Goal: Information Seeking & Learning: Learn about a topic

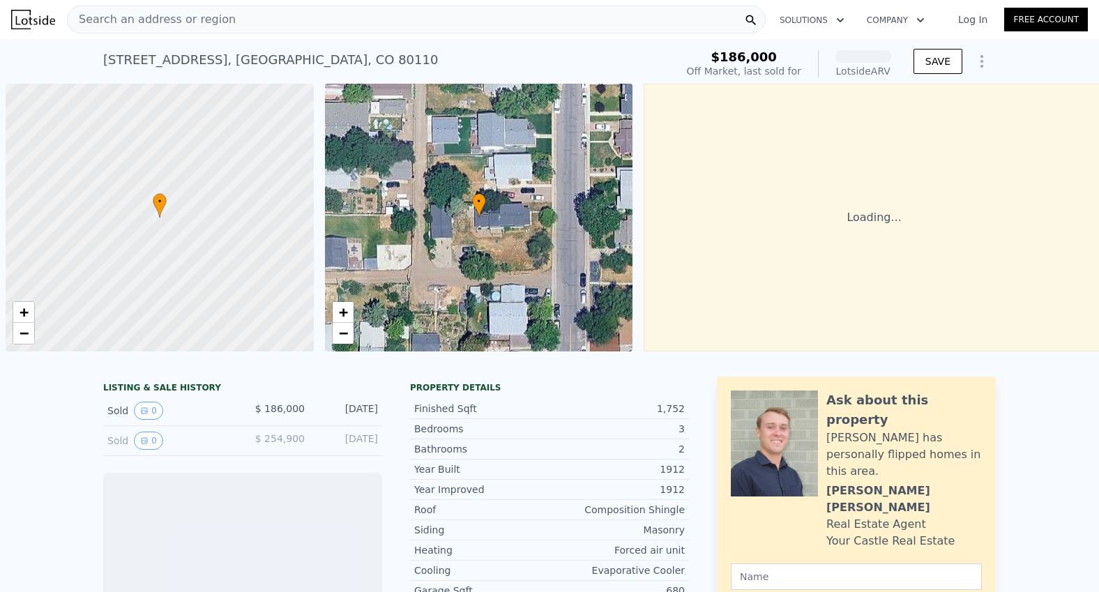
scroll to position [0, 6]
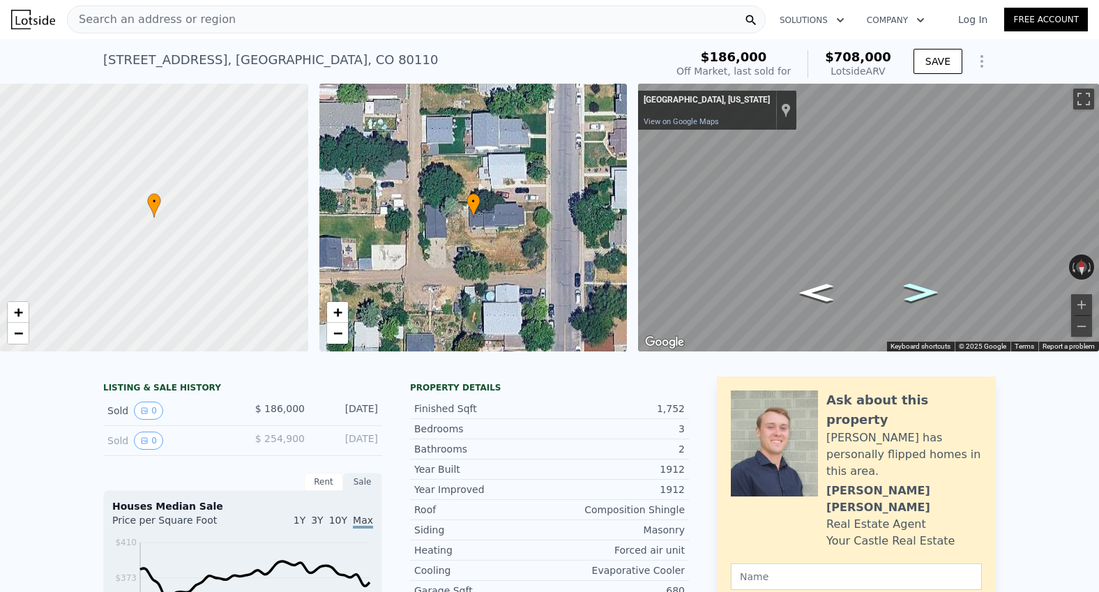
click at [915, 290] on icon "Go East" at bounding box center [920, 292] width 64 height 27
click at [1098, 207] on html "Search an address or region Solutions Company Open main menu Log In Free Accoun…" at bounding box center [549, 296] width 1099 height 592
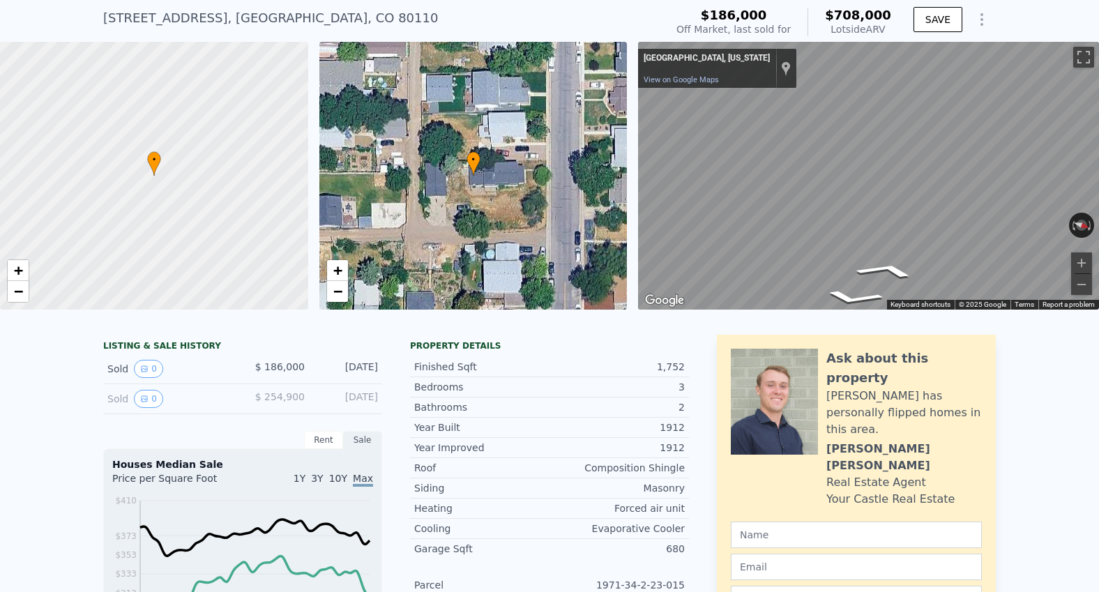
scroll to position [61, 0]
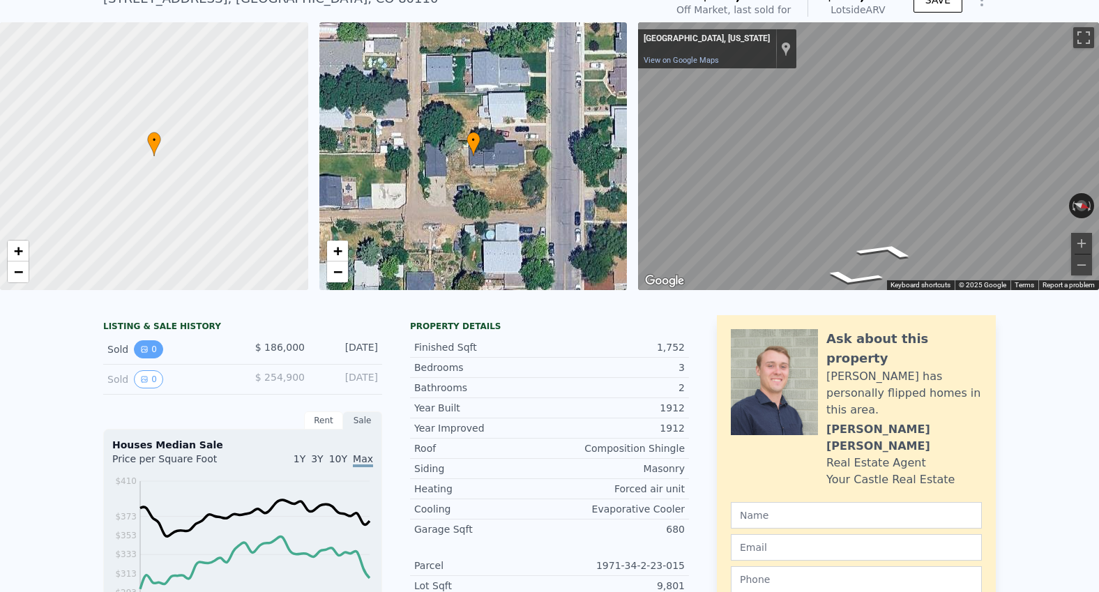
click at [148, 353] on button "0" at bounding box center [148, 349] width 29 height 18
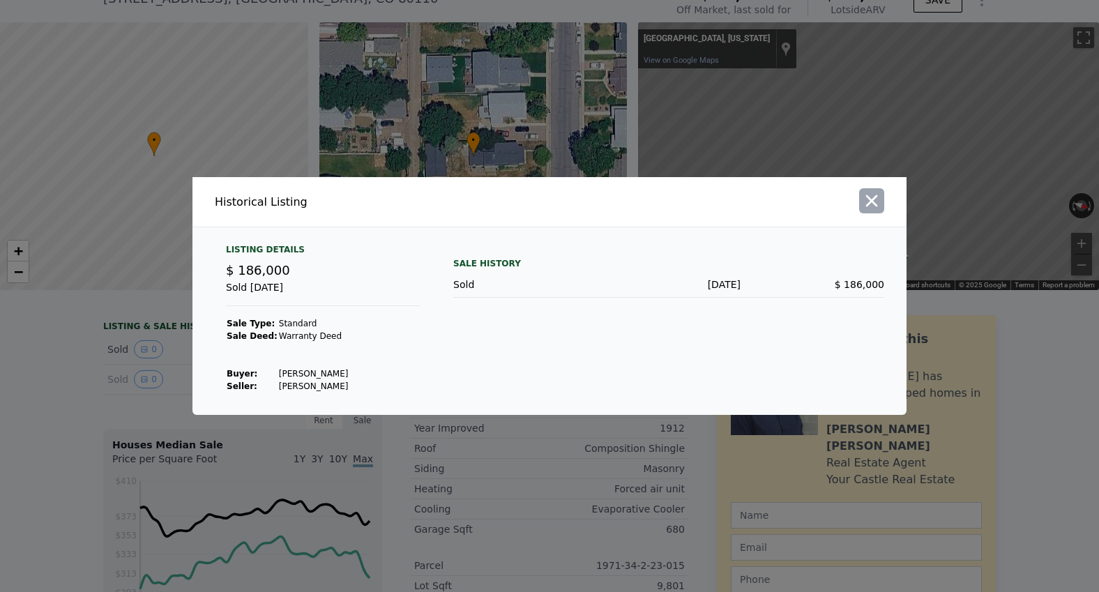
click at [873, 208] on icon "button" at bounding box center [872, 201] width 20 height 20
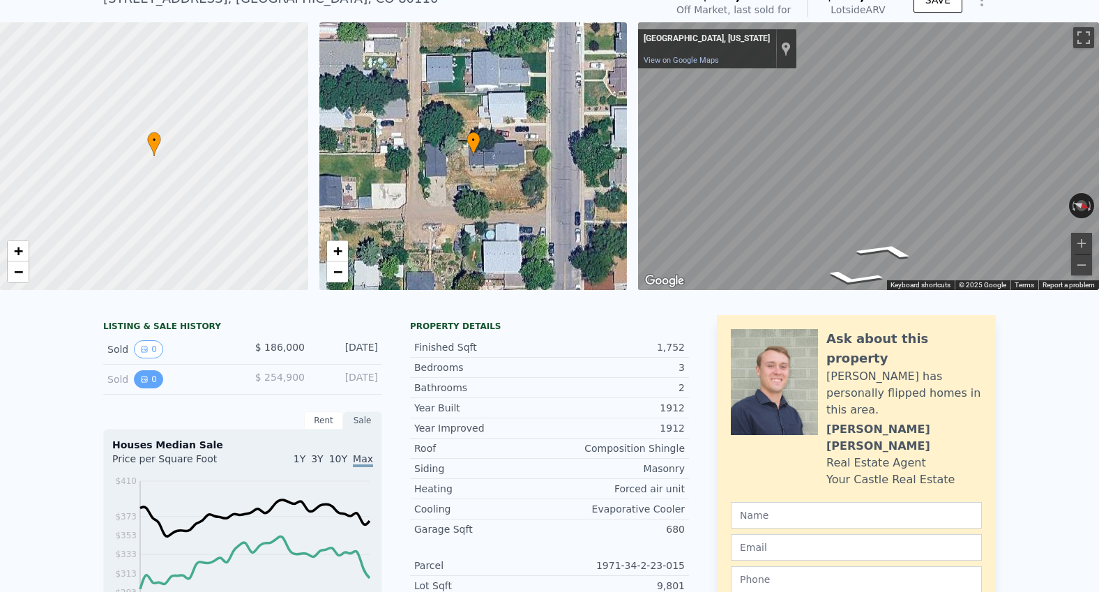
click at [150, 381] on button "0" at bounding box center [148, 379] width 29 height 18
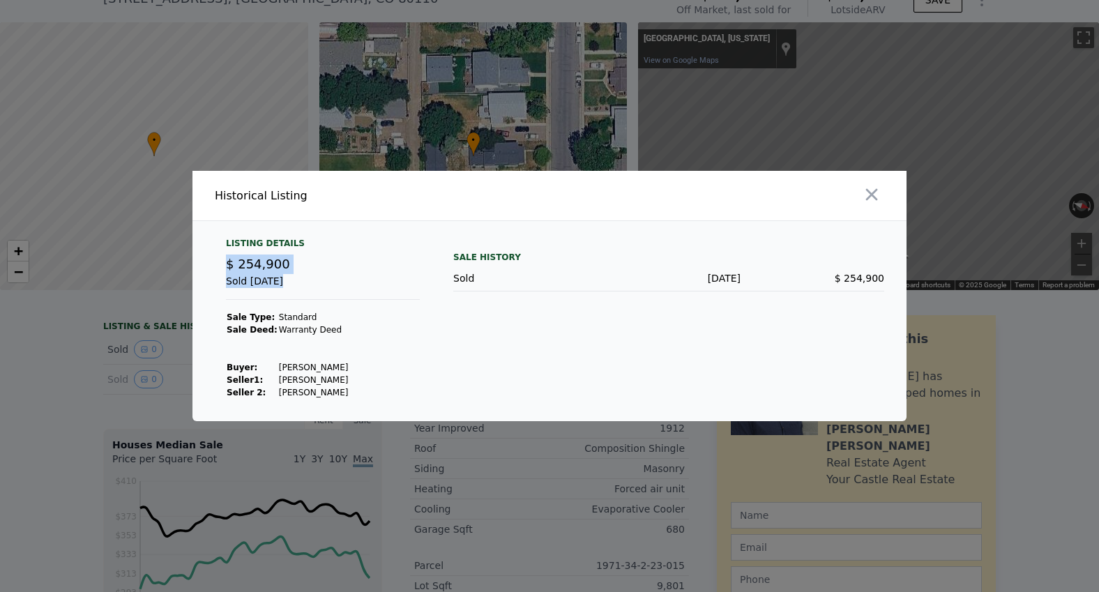
drag, startPoint x: 227, startPoint y: 262, endPoint x: 376, endPoint y: 398, distance: 201.8
click at [376, 398] on div "Listing Details $ 254,900 Sold [DATE] Sale Type: Standard Sale Deed: Warranty […" at bounding box center [549, 329] width 714 height 183
click at [869, 192] on icon "button" at bounding box center [872, 195] width 12 height 12
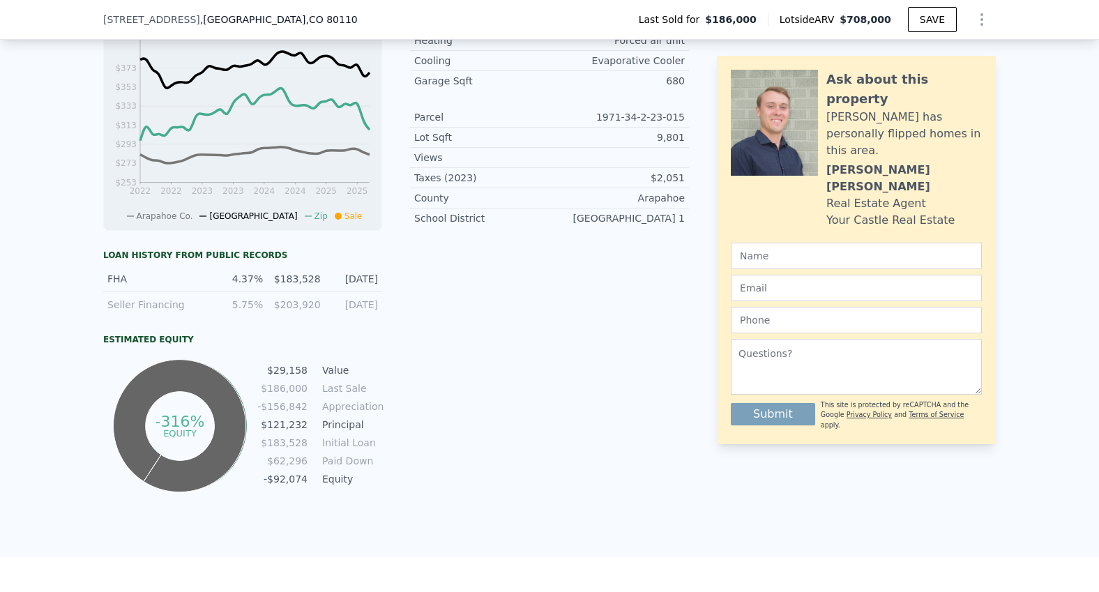
scroll to position [506, 0]
drag, startPoint x: 277, startPoint y: 275, endPoint x: 377, endPoint y: 307, distance: 104.7
click at [377, 307] on div "FHA 4.37% $183,528 [DATE] Seller Financing 5.75% $203,920 [DATE]" at bounding box center [242, 290] width 279 height 51
click at [382, 307] on div "LISTING & SALE HISTORY Sold 0 $ 186,000 [DATE] Sold 0 $ 254,900 [DATE] Rent Sal…" at bounding box center [396, 179] width 586 height 629
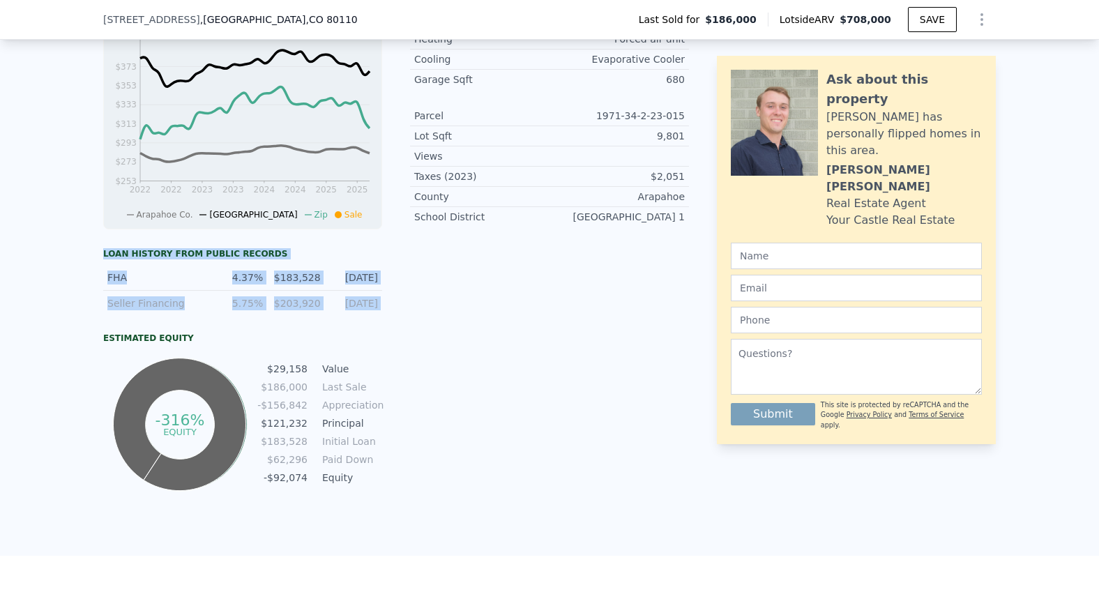
drag, startPoint x: 382, startPoint y: 307, endPoint x: 98, endPoint y: 239, distance: 291.9
click at [98, 239] on div "LISTING & SALE HISTORY Sold 0 $ 186,000 [DATE] Sold 0 $ 254,900 [DATE] Rent Sal…" at bounding box center [549, 204] width 1099 height 701
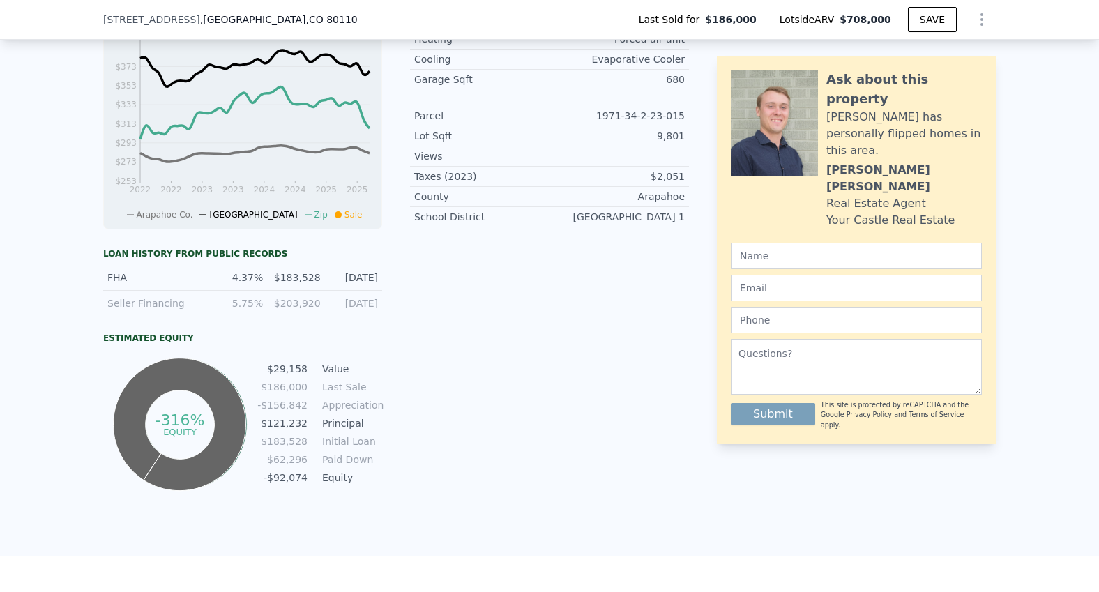
click at [71, 246] on div "LISTING & SALE HISTORY Sold 0 $ 186,000 [DATE] Sold 0 $ 254,900 [DATE] Rent Sal…" at bounding box center [549, 204] width 1099 height 701
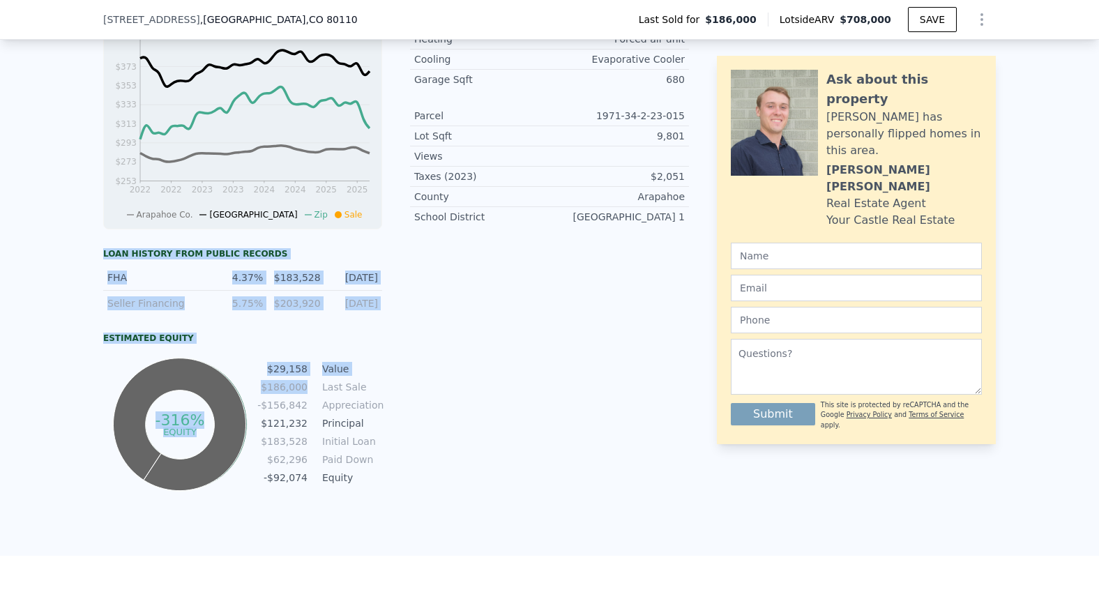
drag, startPoint x: 100, startPoint y: 254, endPoint x: 290, endPoint y: 381, distance: 228.2
click at [290, 381] on div "LISTING & SALE HISTORY Sold 0 $ 186,000 [DATE] Sold 0 $ 254,900 [DATE] Rent Sal…" at bounding box center [549, 204] width 1099 height 701
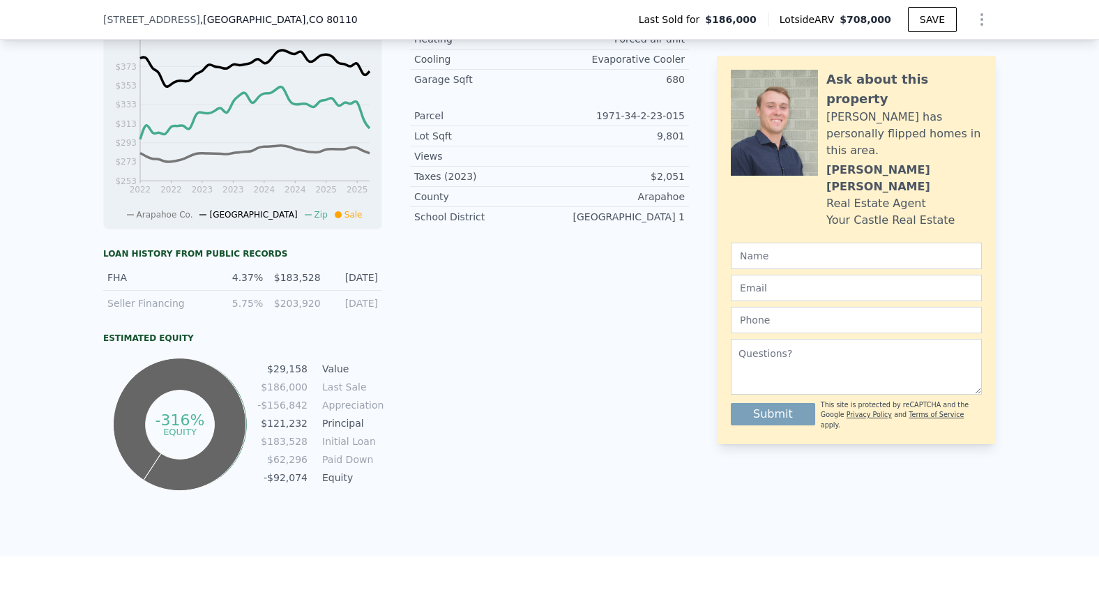
click at [363, 494] on div "-316% equity $29,158 Value $186,000 Last Sale -$156,842 Appreciation $121,232 P…" at bounding box center [242, 424] width 279 height 139
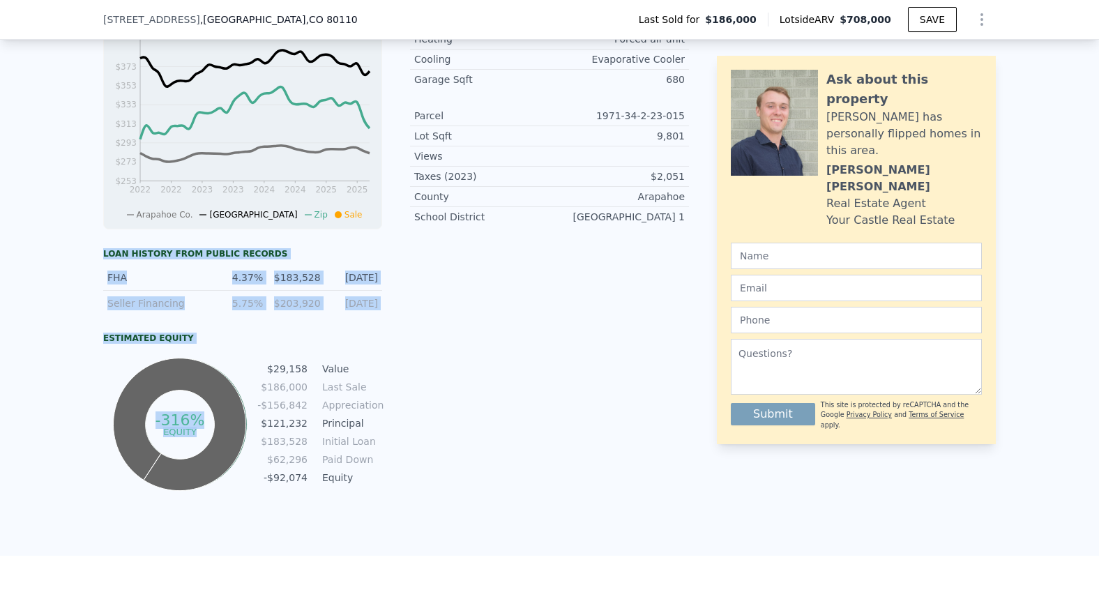
drag, startPoint x: 363, startPoint y: 494, endPoint x: 118, endPoint y: 242, distance: 351.5
click at [118, 243] on div "Loan history from public records FHA 4.37% $183,528 [DATE] Seller Financing 5.7…" at bounding box center [242, 369] width 279 height 252
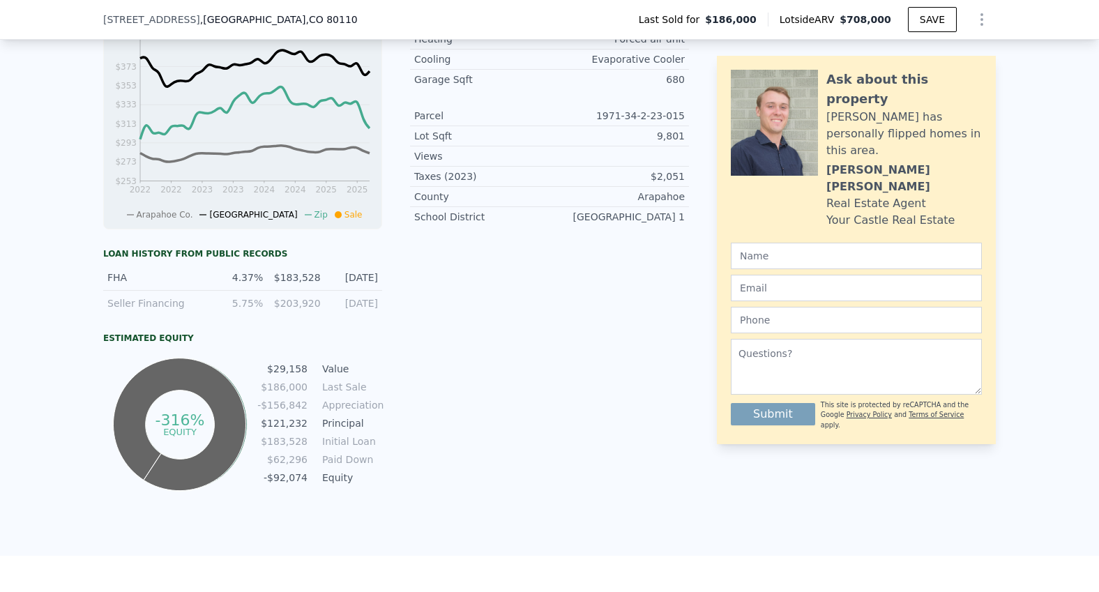
click at [82, 245] on div "LISTING & SALE HISTORY Sold 0 $ 186,000 [DATE] Sold 0 $ 254,900 [DATE] Rent Sal…" at bounding box center [549, 204] width 1099 height 701
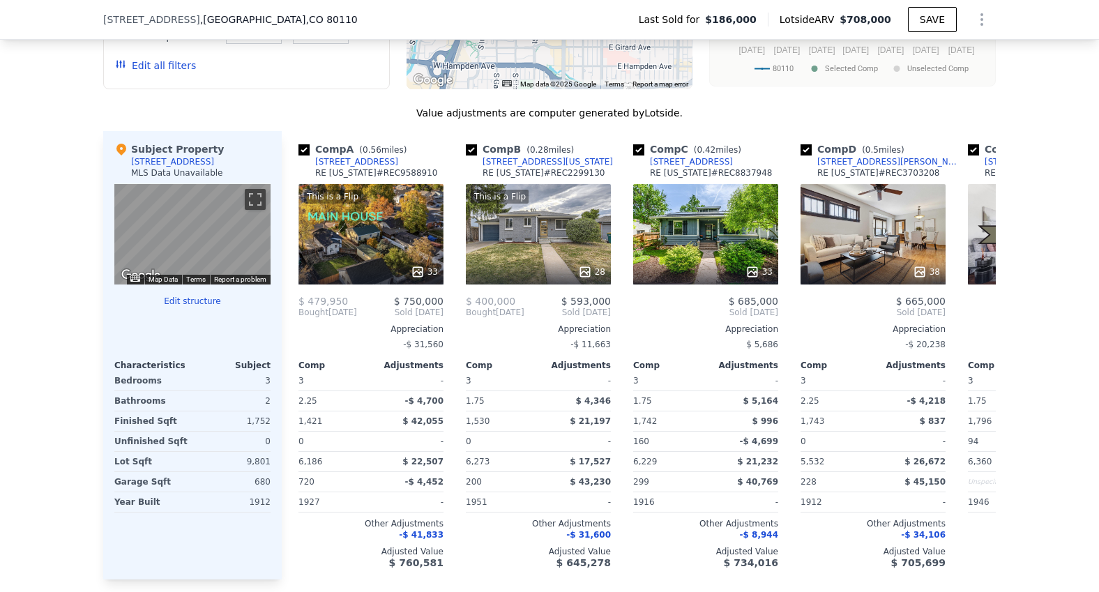
scroll to position [1336, 0]
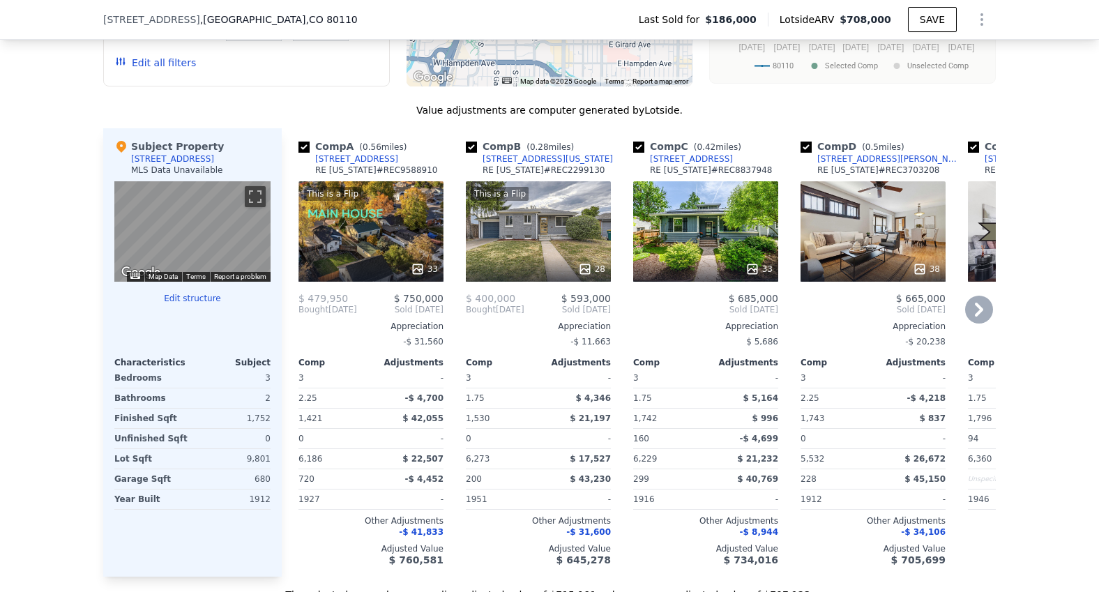
click at [360, 236] on div "This is a Flip 33" at bounding box center [370, 231] width 145 height 100
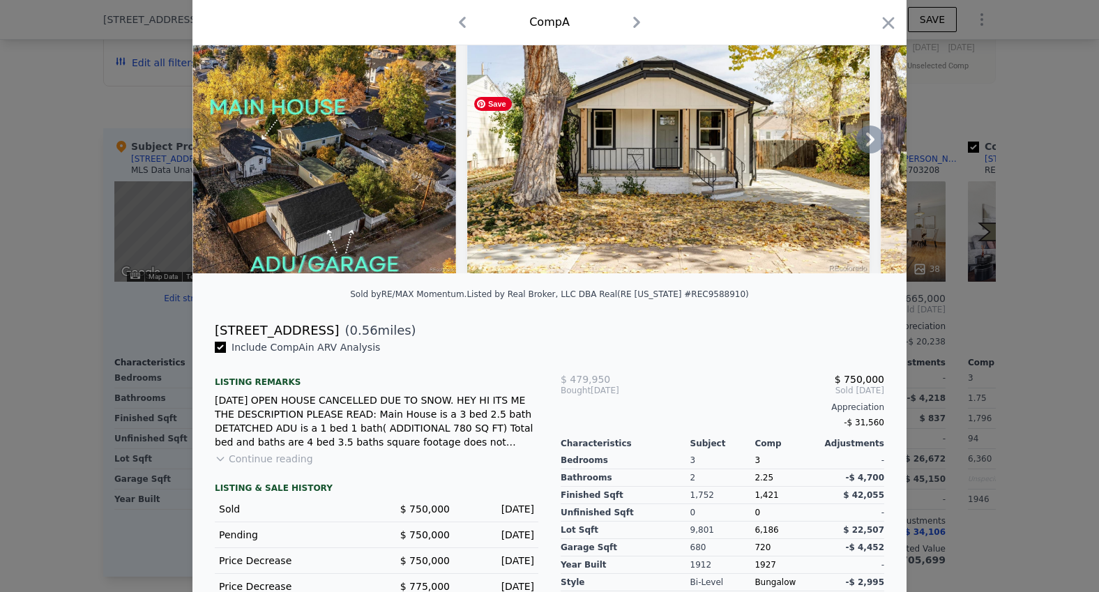
scroll to position [86, 0]
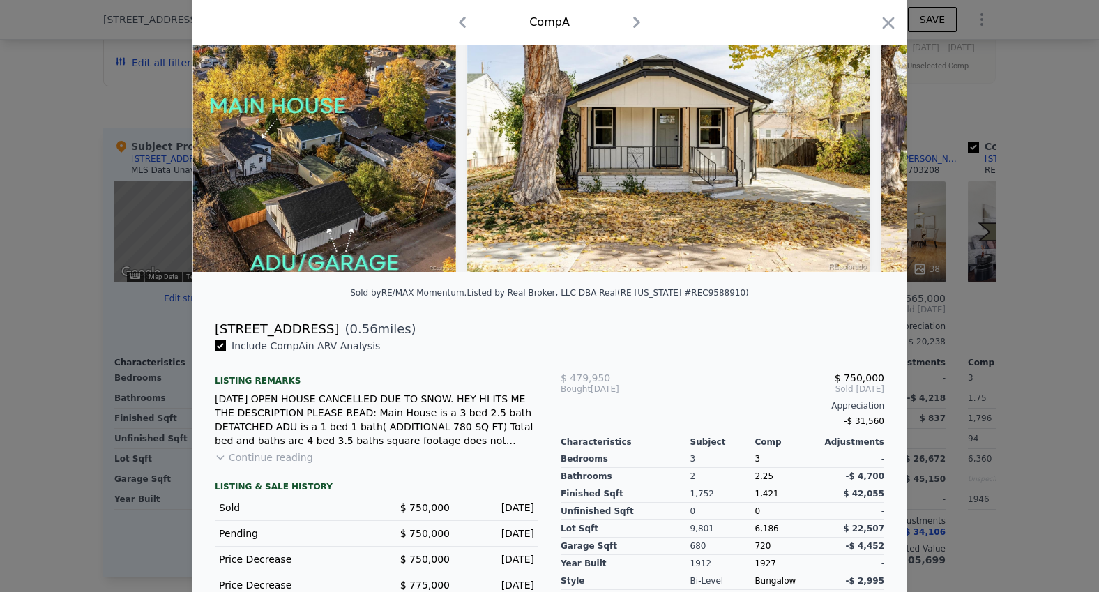
click at [249, 326] on div "[STREET_ADDRESS]" at bounding box center [277, 329] width 124 height 20
copy div "[STREET_ADDRESS]"
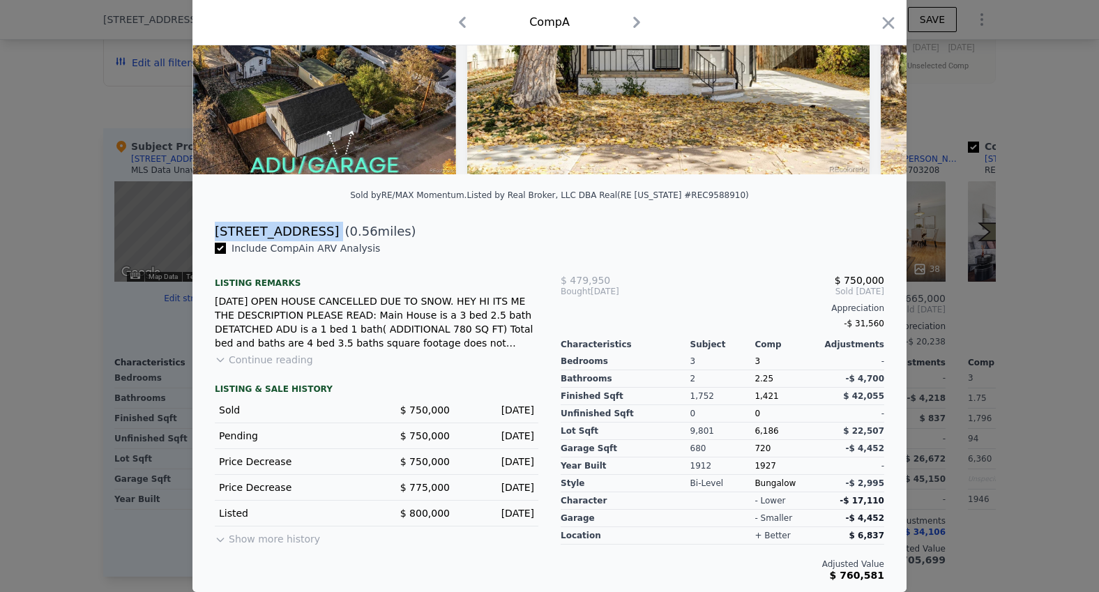
click at [263, 541] on button "Show more history" at bounding box center [267, 536] width 105 height 20
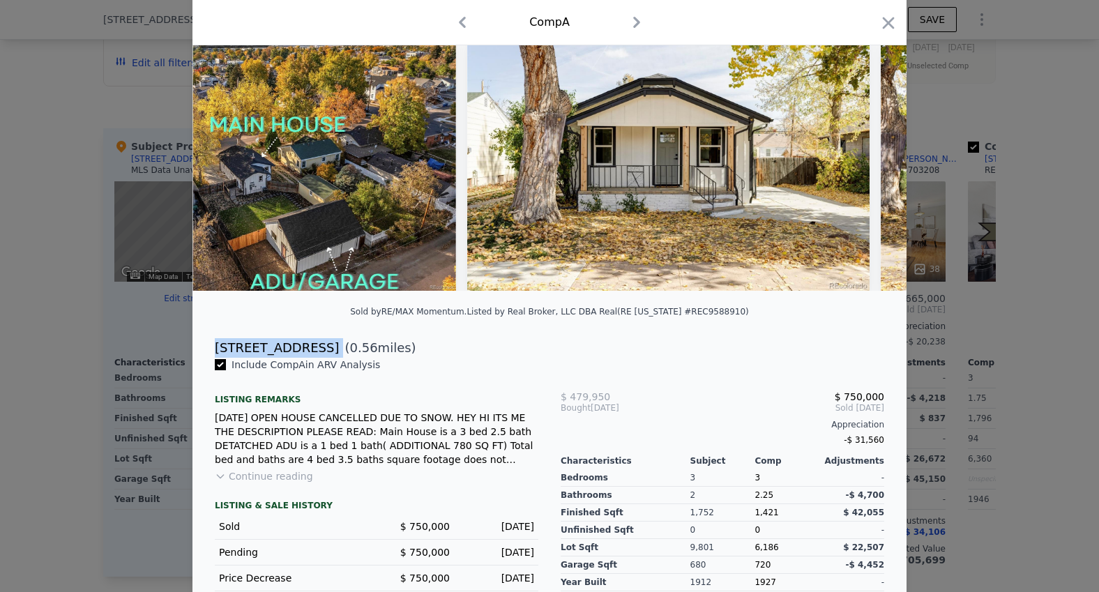
scroll to position [68, 0]
click at [881, 22] on icon "button" at bounding box center [888, 23] width 20 height 20
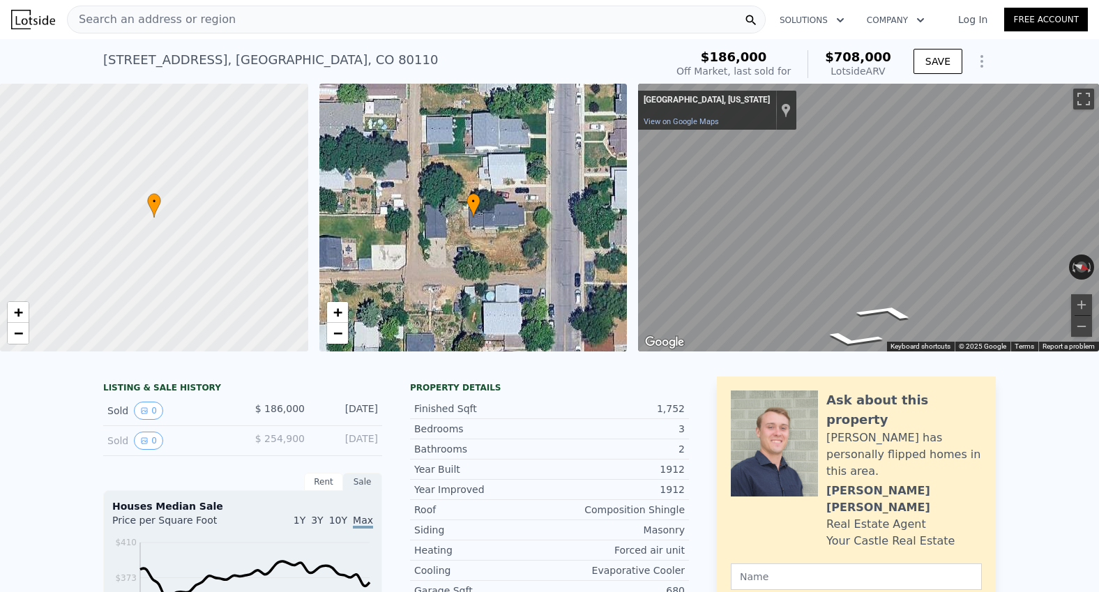
click at [269, 24] on div "Search an address or region" at bounding box center [416, 20] width 699 height 28
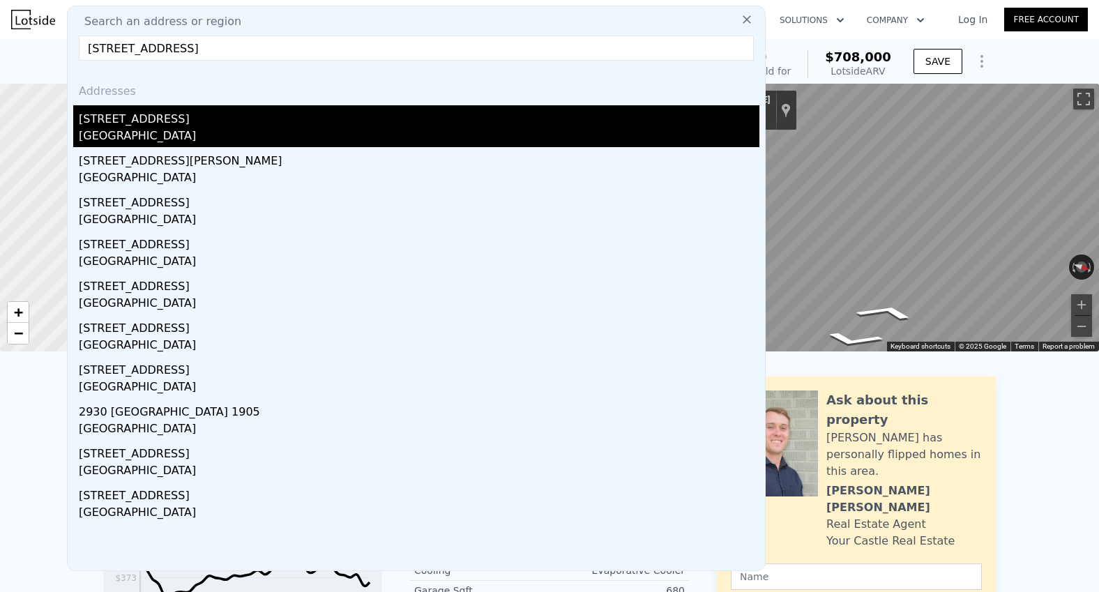
type input "[STREET_ADDRESS]"
click at [174, 130] on div "[GEOGRAPHIC_DATA]" at bounding box center [419, 138] width 680 height 20
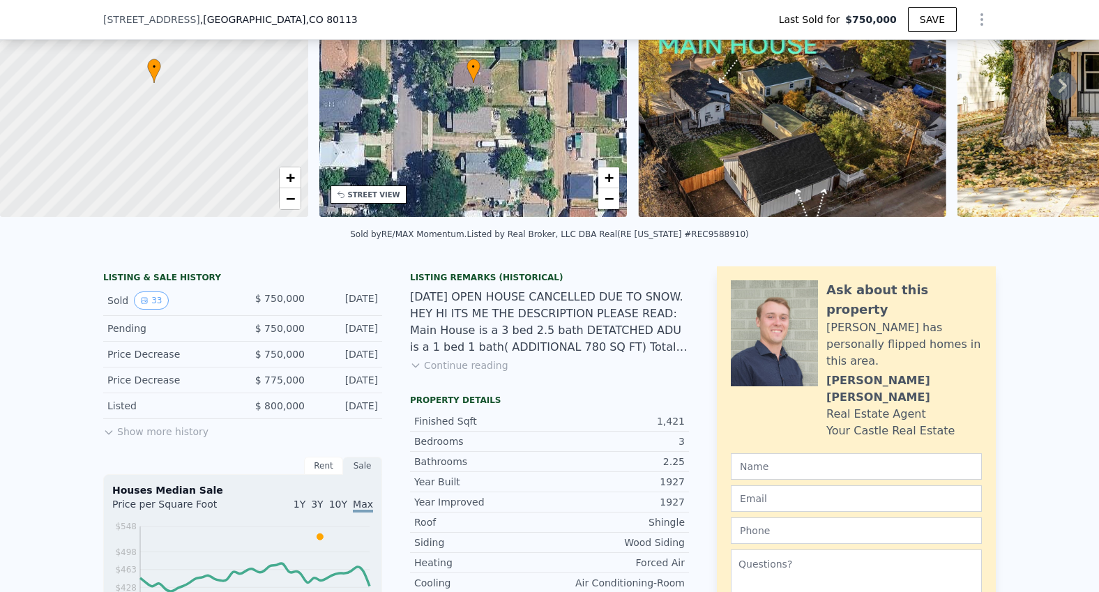
scroll to position [132, 0]
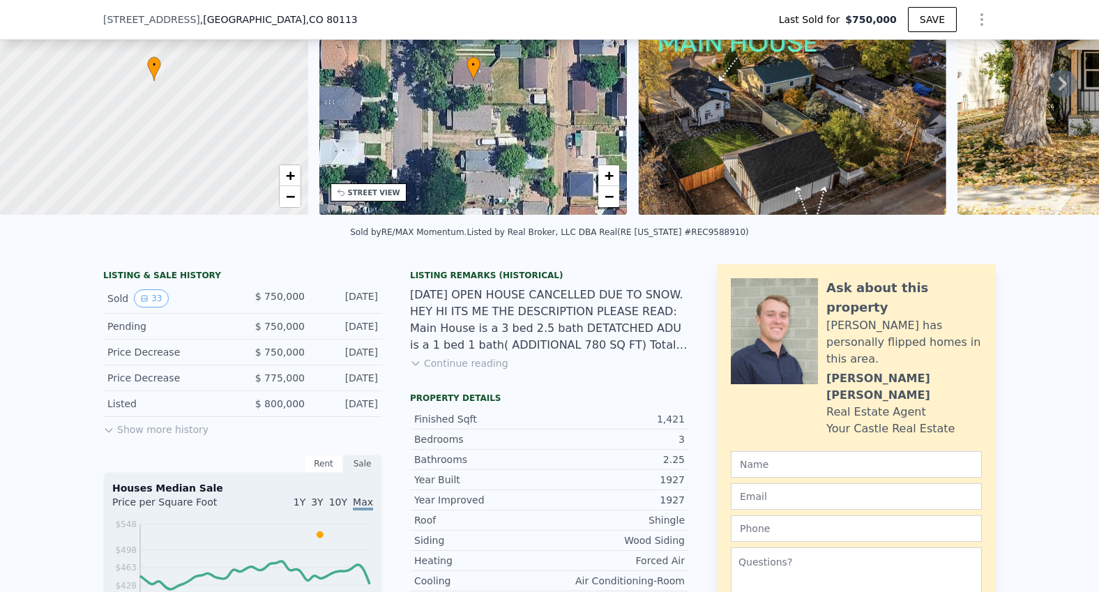
click at [169, 427] on button "Show more history" at bounding box center [155, 427] width 105 height 20
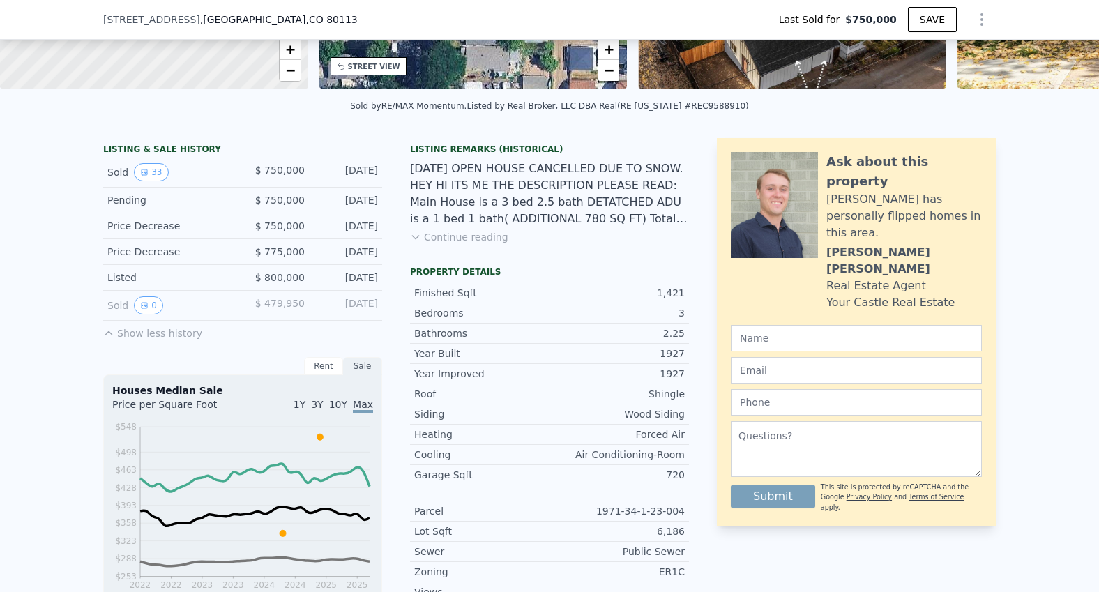
scroll to position [259, 0]
click at [453, 236] on button "Continue reading" at bounding box center [459, 236] width 98 height 14
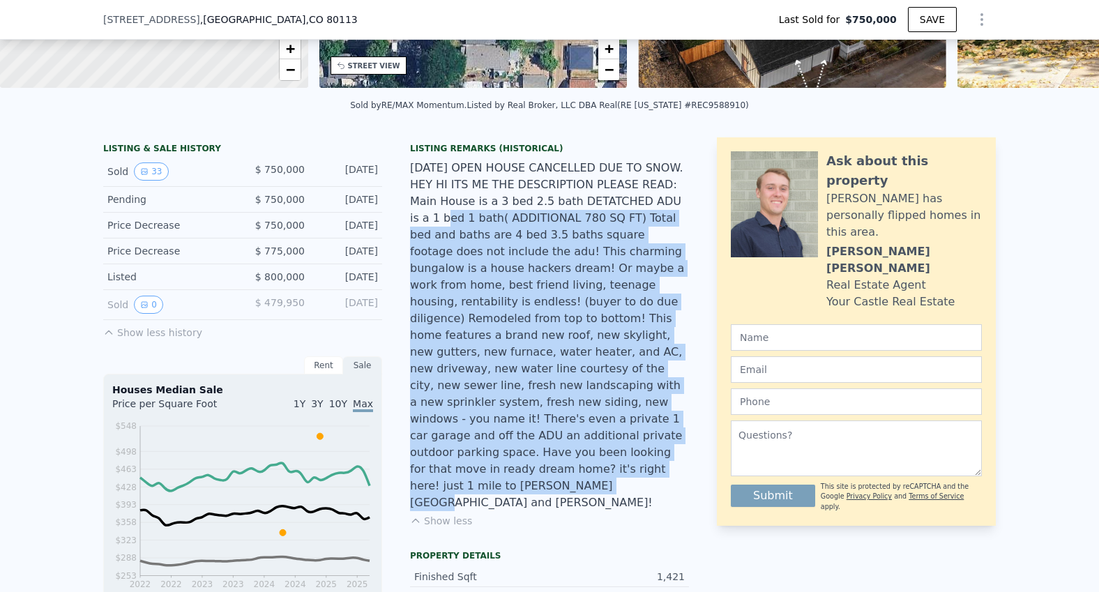
drag, startPoint x: 455, startPoint y: 215, endPoint x: 623, endPoint y: 455, distance: 293.2
click at [623, 455] on div "[DATE] OPEN HOUSE CANCELLED DUE TO SNOW. HEY HI ITS ME THE DESCRIPTION PLEASE R…" at bounding box center [549, 335] width 279 height 351
click at [611, 348] on div "[DATE] OPEN HOUSE CANCELLED DUE TO SNOW. HEY HI ITS ME THE DESCRIPTION PLEASE R…" at bounding box center [549, 335] width 279 height 351
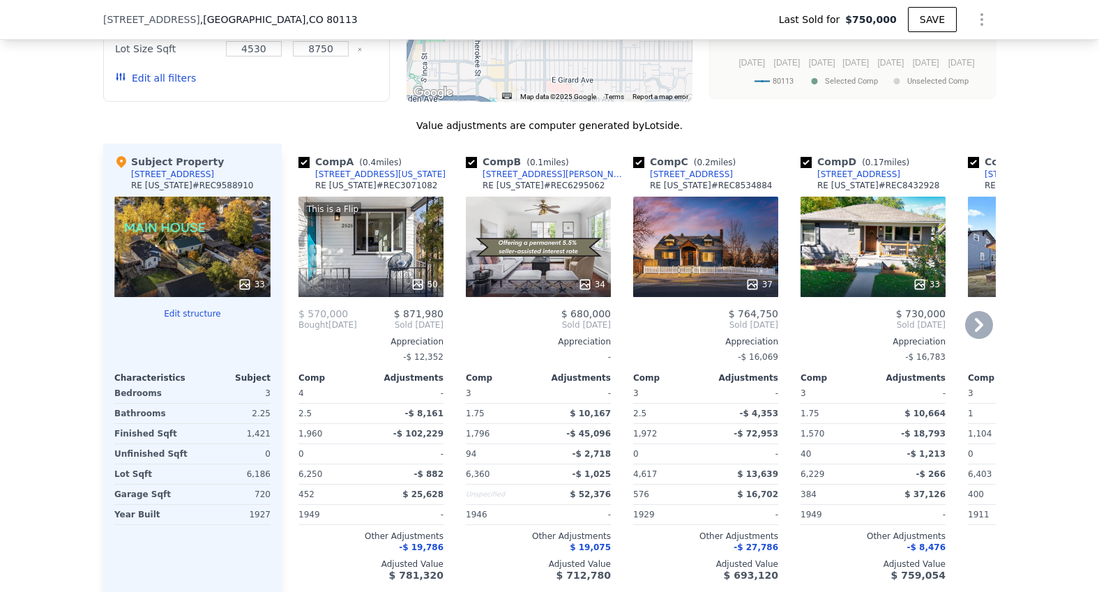
scroll to position [1551, 0]
click at [979, 317] on icon at bounding box center [979, 324] width 8 height 14
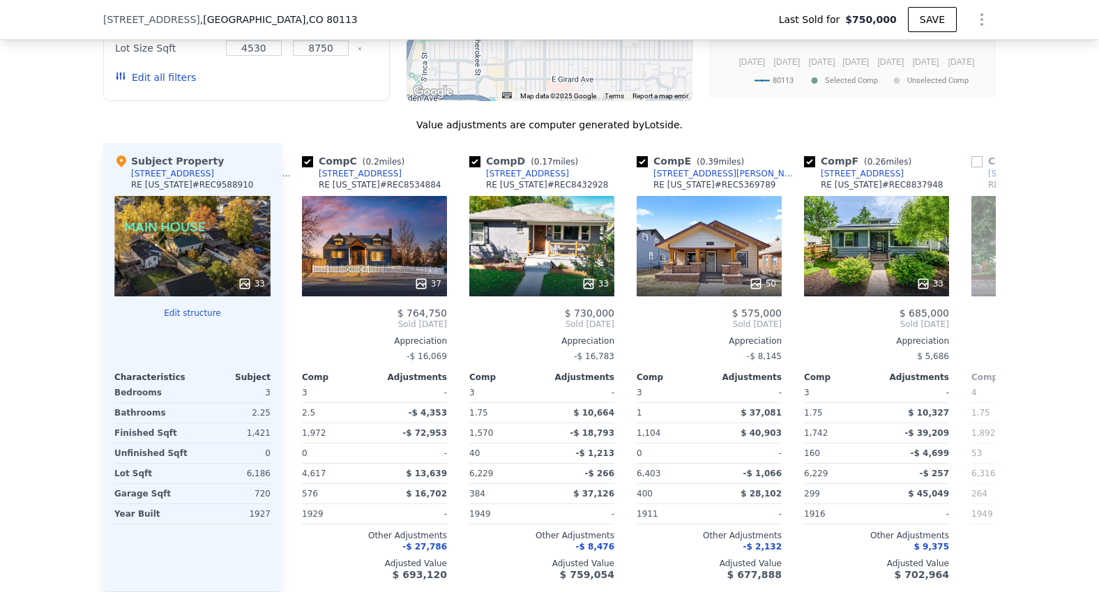
scroll to position [0, 335]
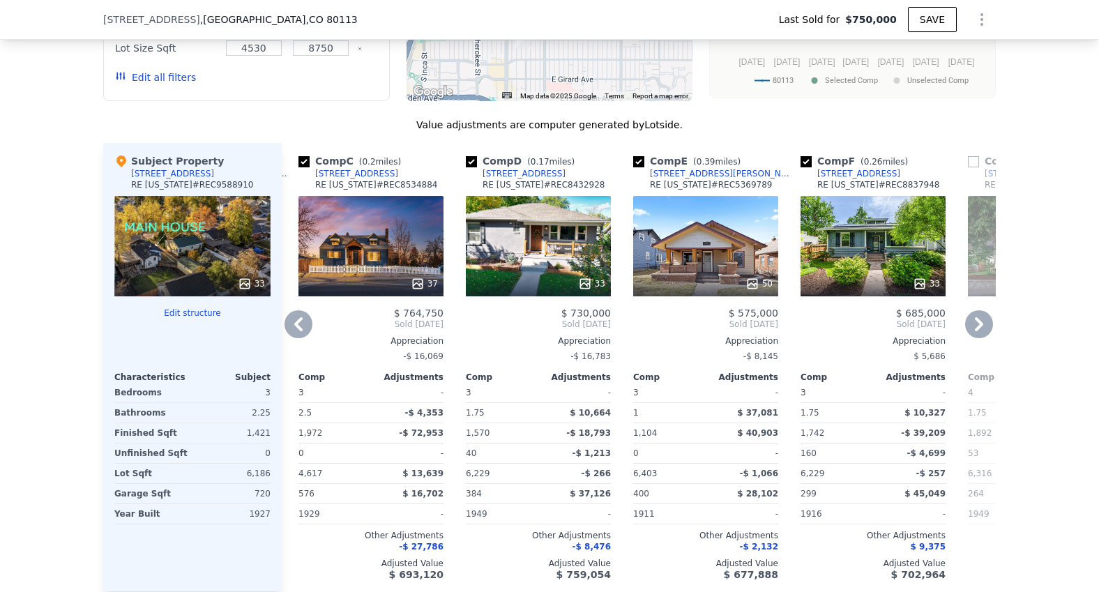
click at [978, 317] on icon at bounding box center [979, 324] width 8 height 14
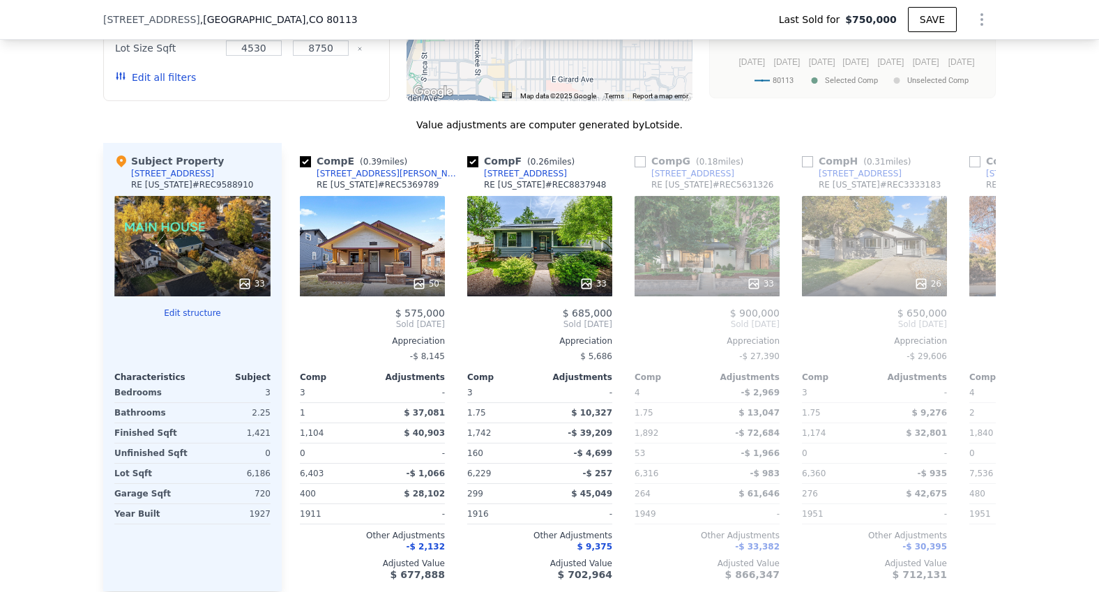
scroll to position [0, 669]
